Goal: Use online tool/utility: Utilize a website feature to perform a specific function

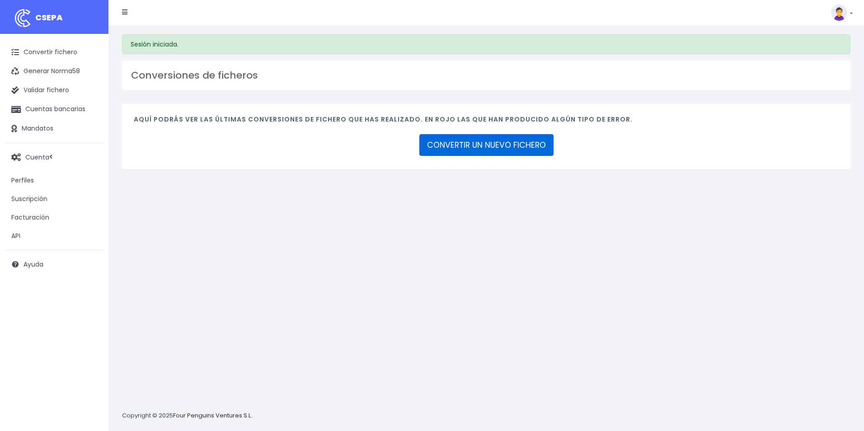
click at [501, 147] on link "CONVERTIR UN NUEVO FICHERO" at bounding box center [486, 145] width 134 height 22
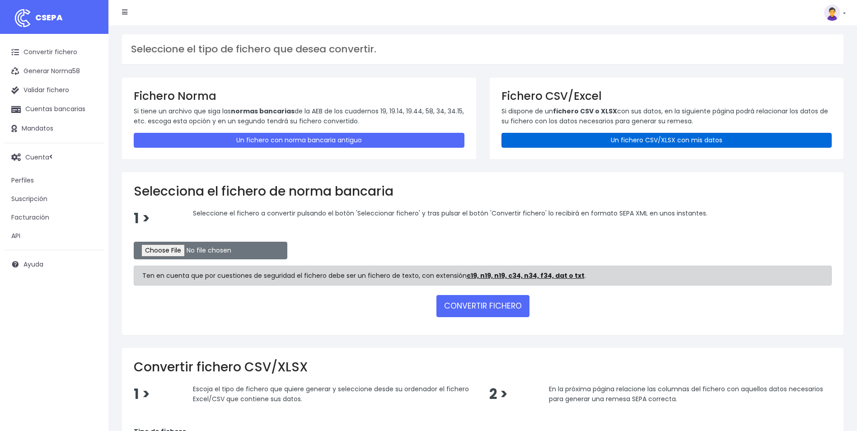
click at [560, 144] on link "Un fichero CSV/XLSX con mis datos" at bounding box center [667, 140] width 331 height 15
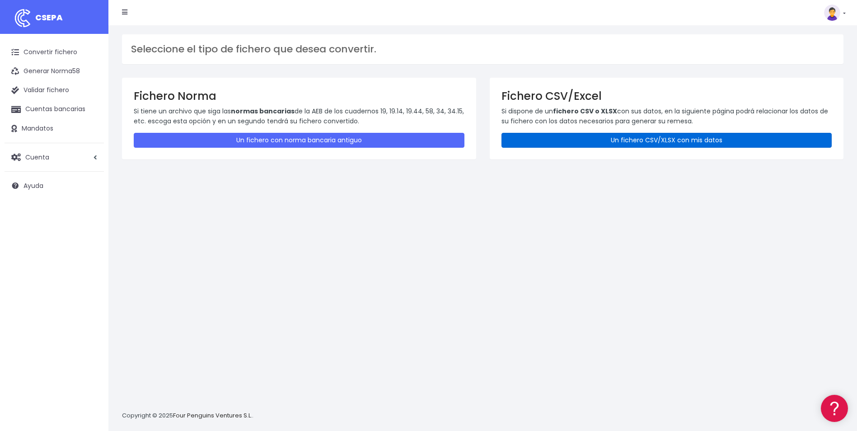
click at [703, 140] on link "Un fichero CSV/XLSX con mis datos" at bounding box center [667, 140] width 331 height 15
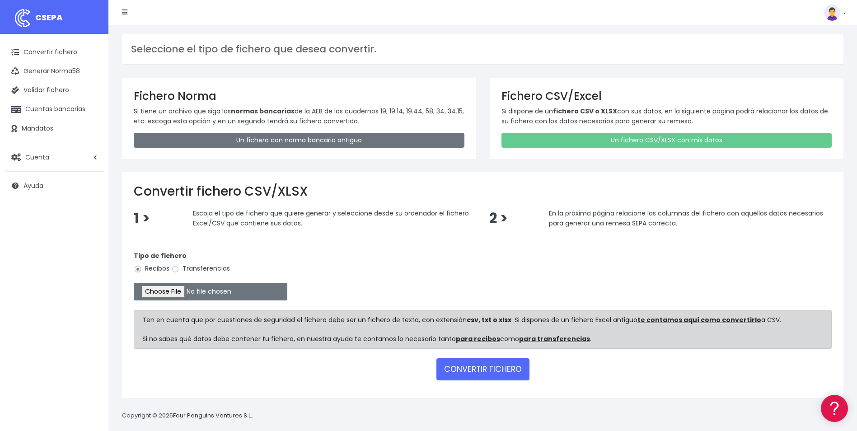
click at [206, 270] on label "Transferencias" at bounding box center [200, 268] width 59 height 9
click at [179, 270] on input "Transferencias" at bounding box center [175, 269] width 8 height 8
radio input "true"
click at [157, 292] on input "file" at bounding box center [211, 292] width 154 height 18
type input "C:\fakepath\PLANTILLASEPA Manuel Reyes Bosch.csv"
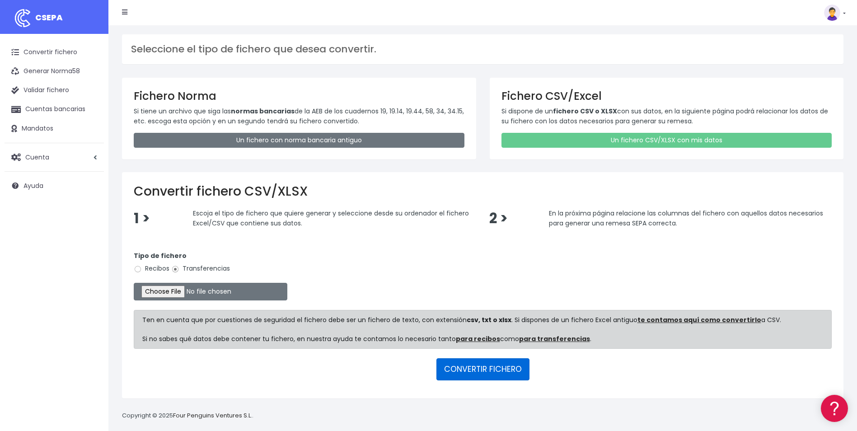
click at [502, 367] on button "CONVERTIR FICHERO" at bounding box center [483, 369] width 93 height 22
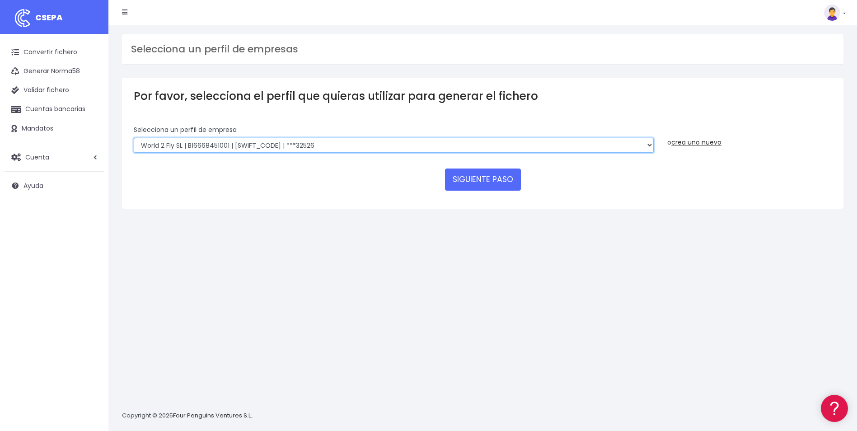
click at [338, 145] on select "World 2 Meet SLU | B62880992001 | BSABESBBXXX | ***97721 WORLD2MEET,S.L.U | B62…" at bounding box center [394, 145] width 520 height 15
click at [271, 144] on select "World 2 Meet SLU | B62880992001 | BSABESBBXXX | ***97721 WORLD2MEET,S.L.U | B62…" at bounding box center [394, 145] width 520 height 15
select select "2893"
click at [134, 138] on select "World 2 Meet SLU | B62880992001 | BSABESBBXXX | ***97721 WORLD2MEET,S.L.U | B62…" at bounding box center [394, 145] width 520 height 15
click at [487, 186] on button "SIGUIENTE PASO" at bounding box center [483, 180] width 76 height 22
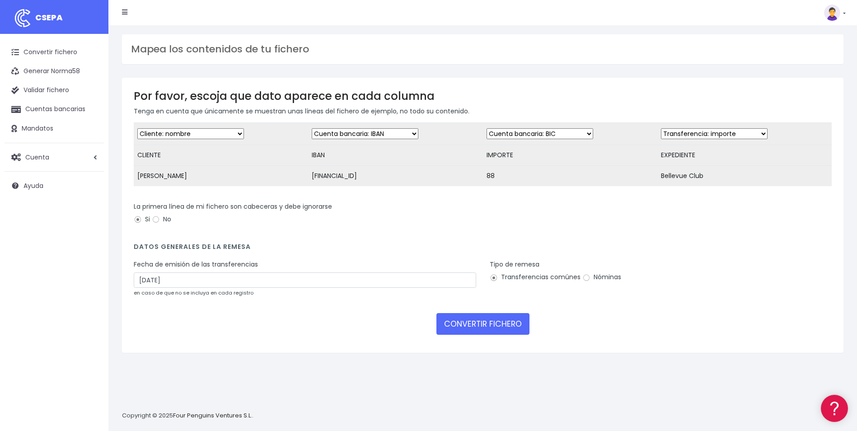
click at [511, 135] on select "Desechar campo Cliente: nombre Cliente: DNI Cliente: Email Cliente: referencia …" at bounding box center [540, 133] width 107 height 11
select select "amount"
click at [487, 128] on select "Desechar campo Cliente: nombre Cliente: DNI Cliente: Email Cliente: referencia …" at bounding box center [540, 133] width 107 height 11
click at [722, 136] on select "Desechar campo Cliente: nombre Cliente: DNI Cliente: Email Cliente: referencia …" at bounding box center [714, 133] width 107 height 11
select select "description"
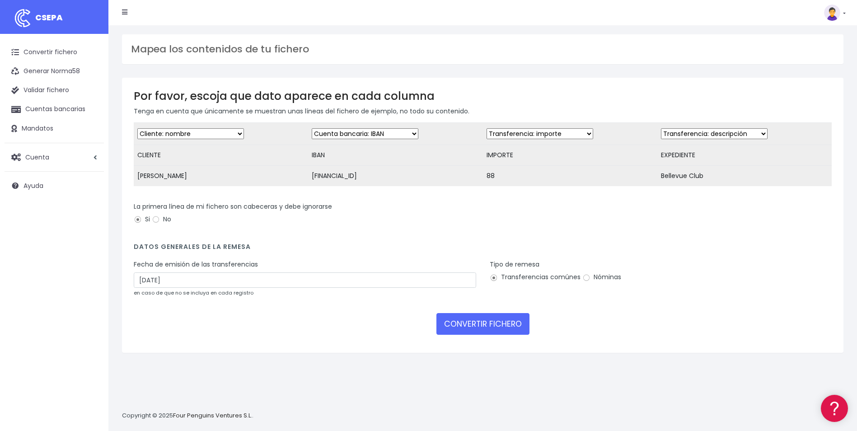
click at [661, 128] on select "Desechar campo Cliente: nombre Cliente: DNI Cliente: Email Cliente: referencia …" at bounding box center [714, 133] width 107 height 11
click at [148, 284] on input "16/10/2025" at bounding box center [305, 280] width 343 height 15
click at [157, 366] on td "14" at bounding box center [157, 363] width 14 height 14
type input "14/10/2025"
click at [511, 335] on button "CONVERTIR FICHERO" at bounding box center [483, 324] width 93 height 22
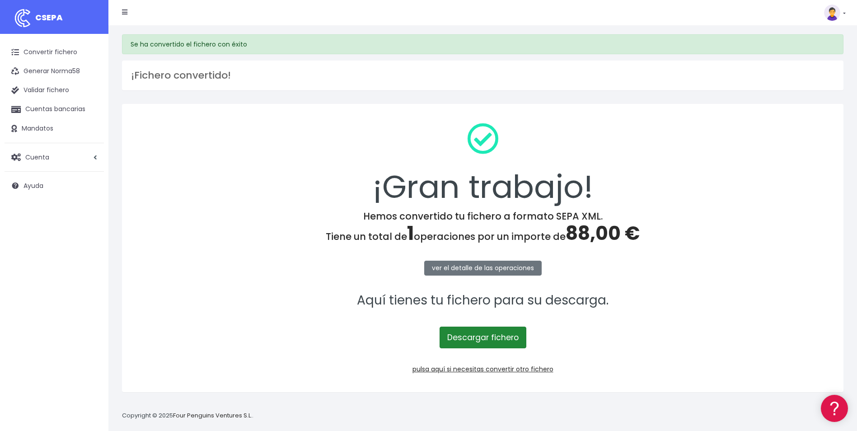
drag, startPoint x: 0, startPoint y: 0, endPoint x: 511, endPoint y: 336, distance: 611.5
click at [511, 336] on link "Descargar fichero" at bounding box center [483, 338] width 87 height 22
click at [462, 339] on link "Descargar fichero" at bounding box center [483, 338] width 87 height 22
